Goal: Transaction & Acquisition: Download file/media

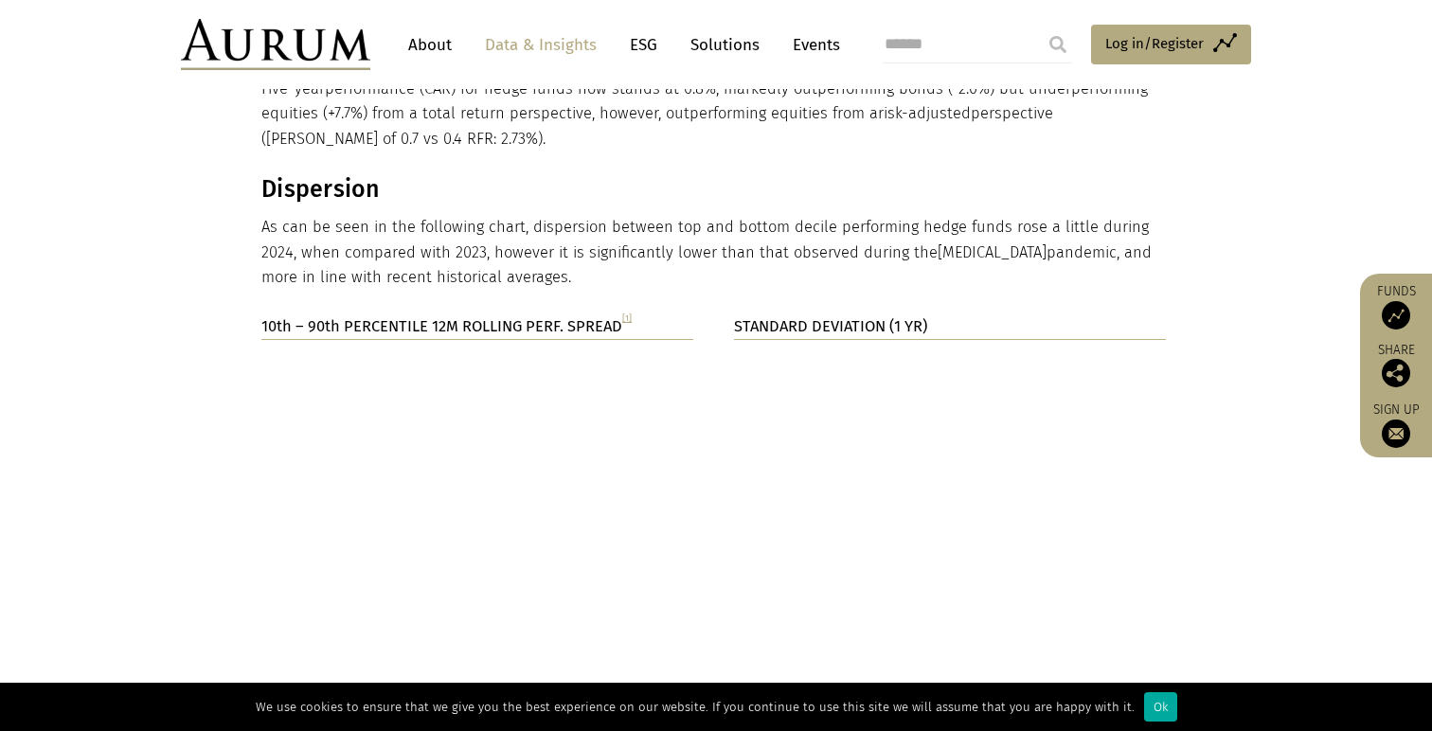
scroll to position [3132, 0]
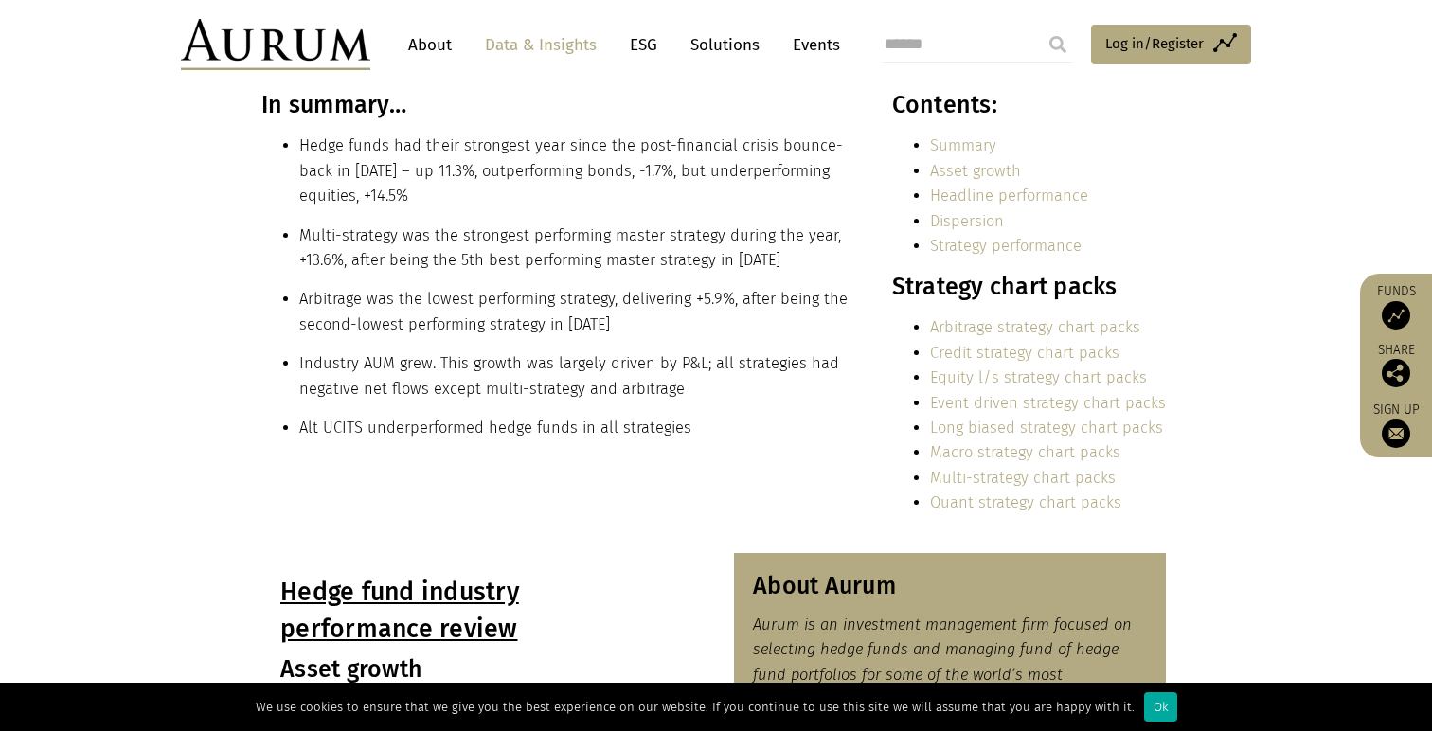
scroll to position [436, 0]
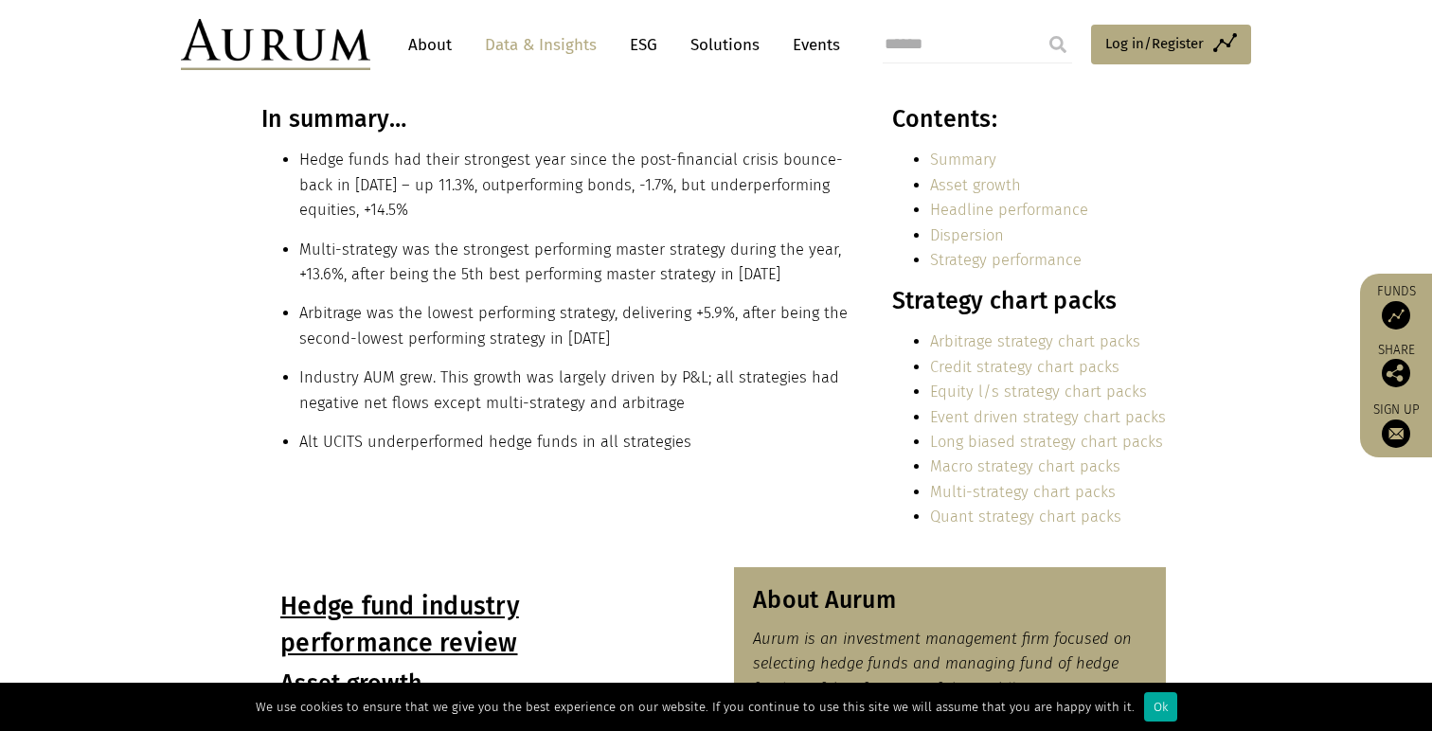
click at [598, 281] on li "Multi-strategy was the strongest performing master strategy during the year, +1…" at bounding box center [574, 263] width 551 height 50
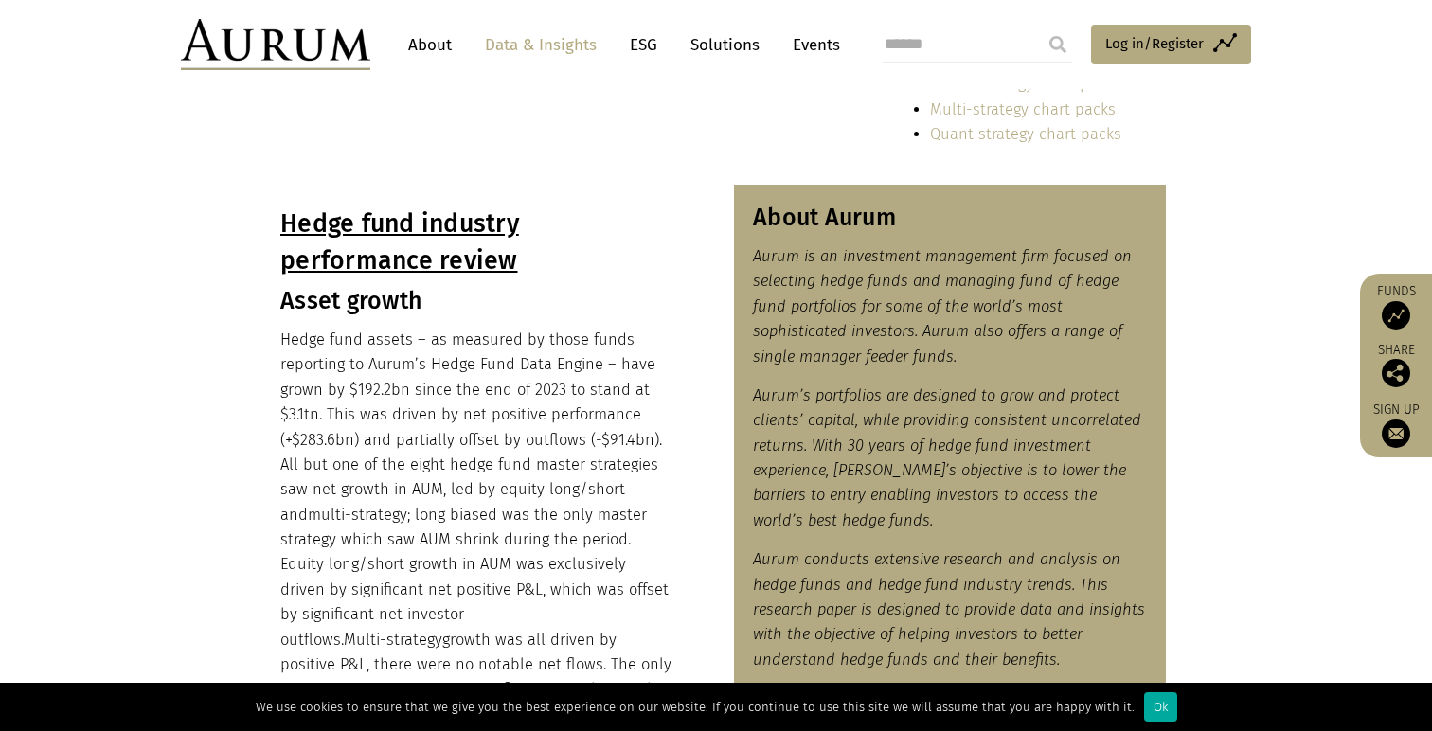
scroll to position [828, 0]
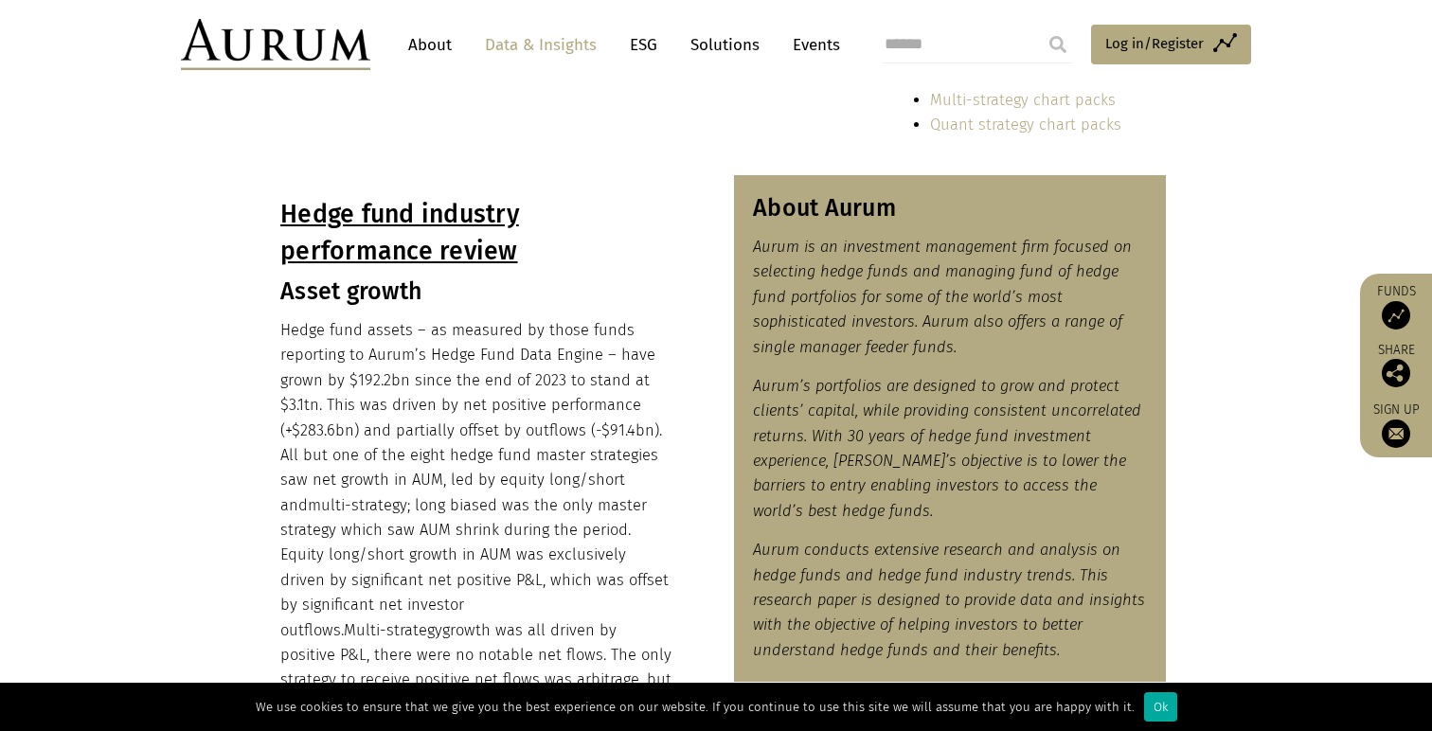
click at [358, 360] on p "Hedge fund assets – as measured by those funds reporting to Aurum’s Hedge Fund …" at bounding box center [477, 518] width 394 height 400
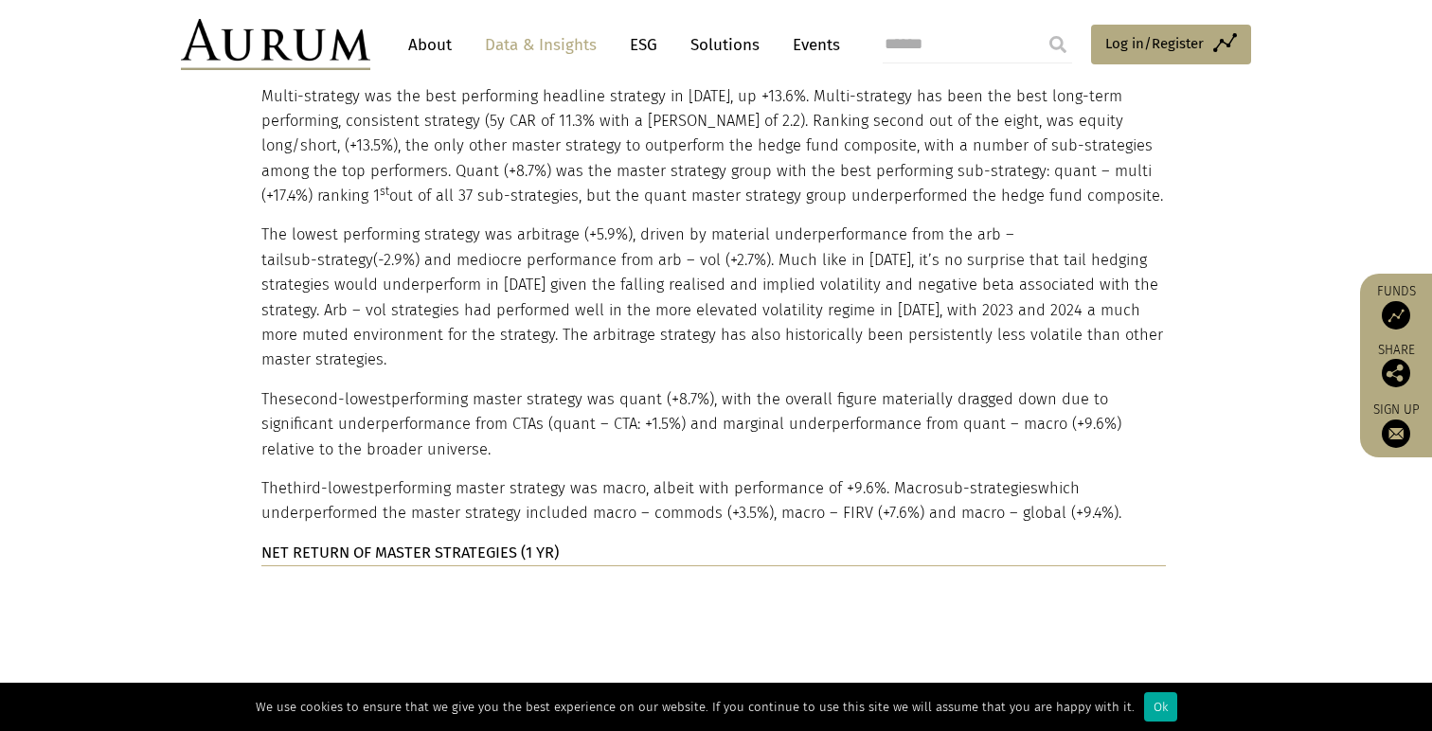
scroll to position [3933, 0]
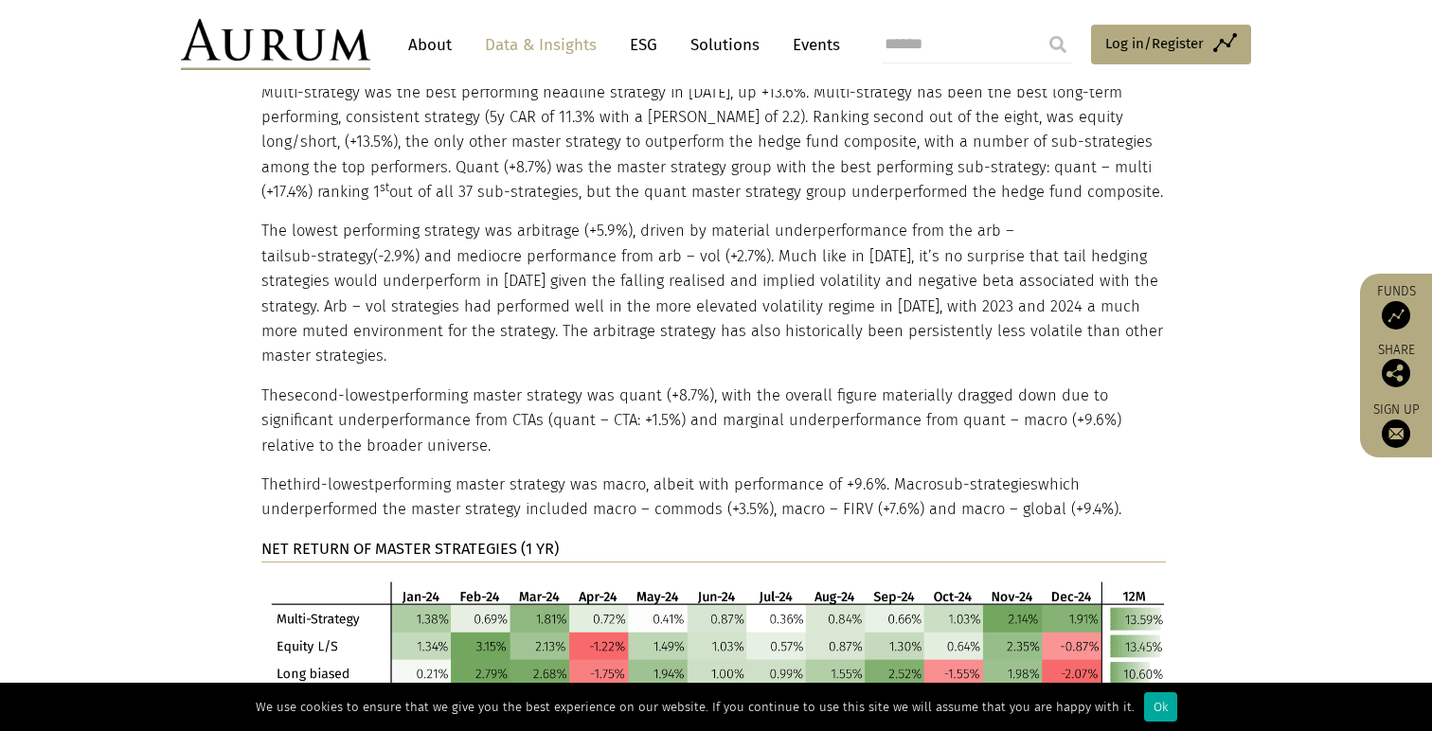
click at [628, 219] on p "The lowest performing strategy was arbitrage (+5.9%), driven by material underp…" at bounding box center [713, 294] width 905 height 150
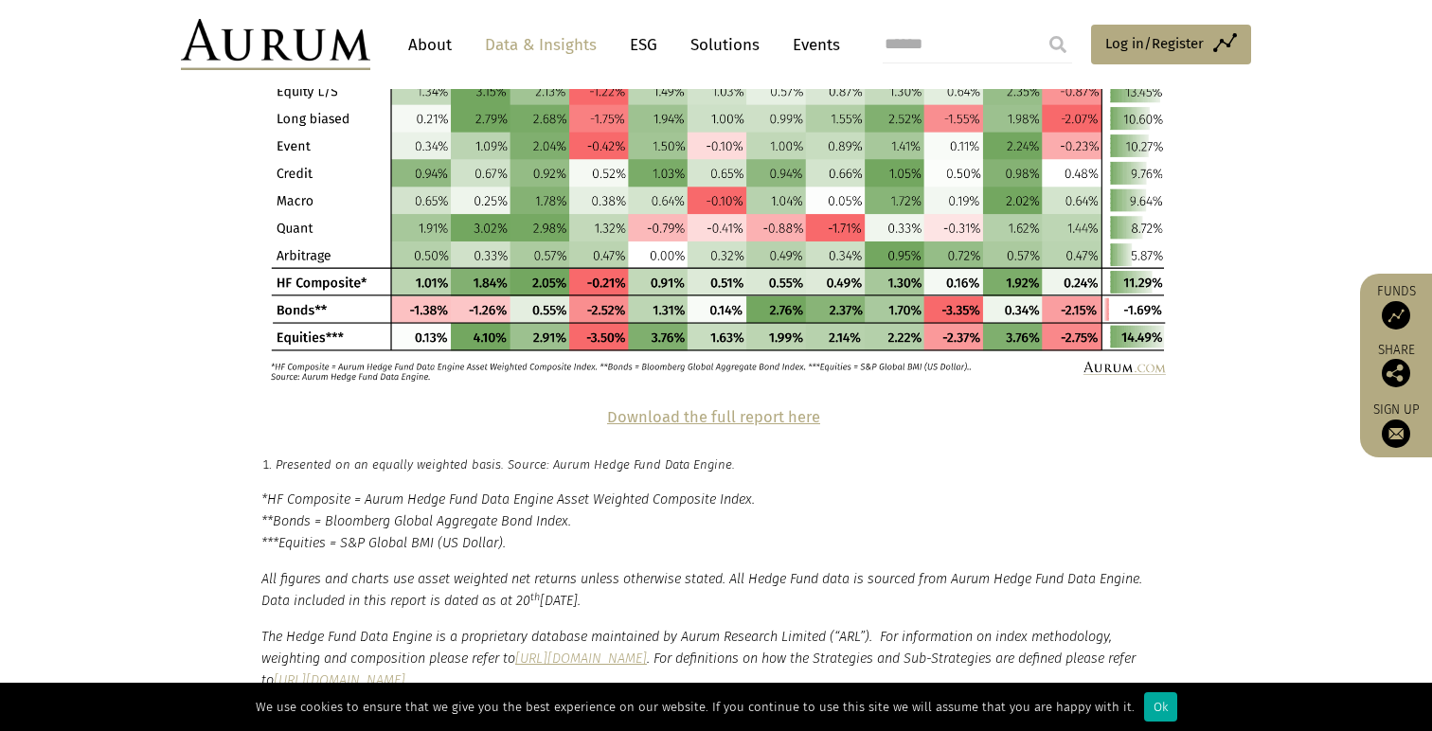
scroll to position [2511, 0]
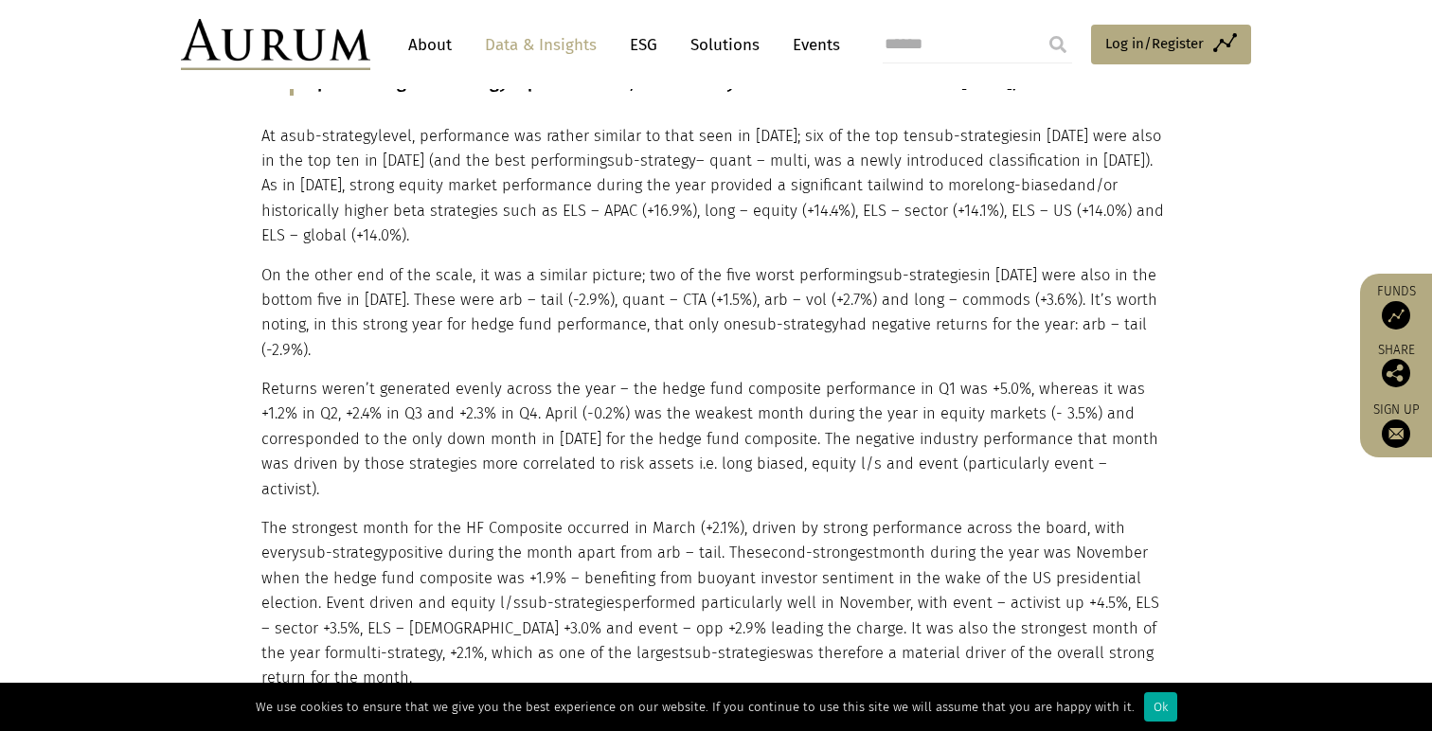
click at [628, 163] on p "At a sub-strategy level, performance was rather similar to that seen in 2023; s…" at bounding box center [713, 186] width 905 height 125
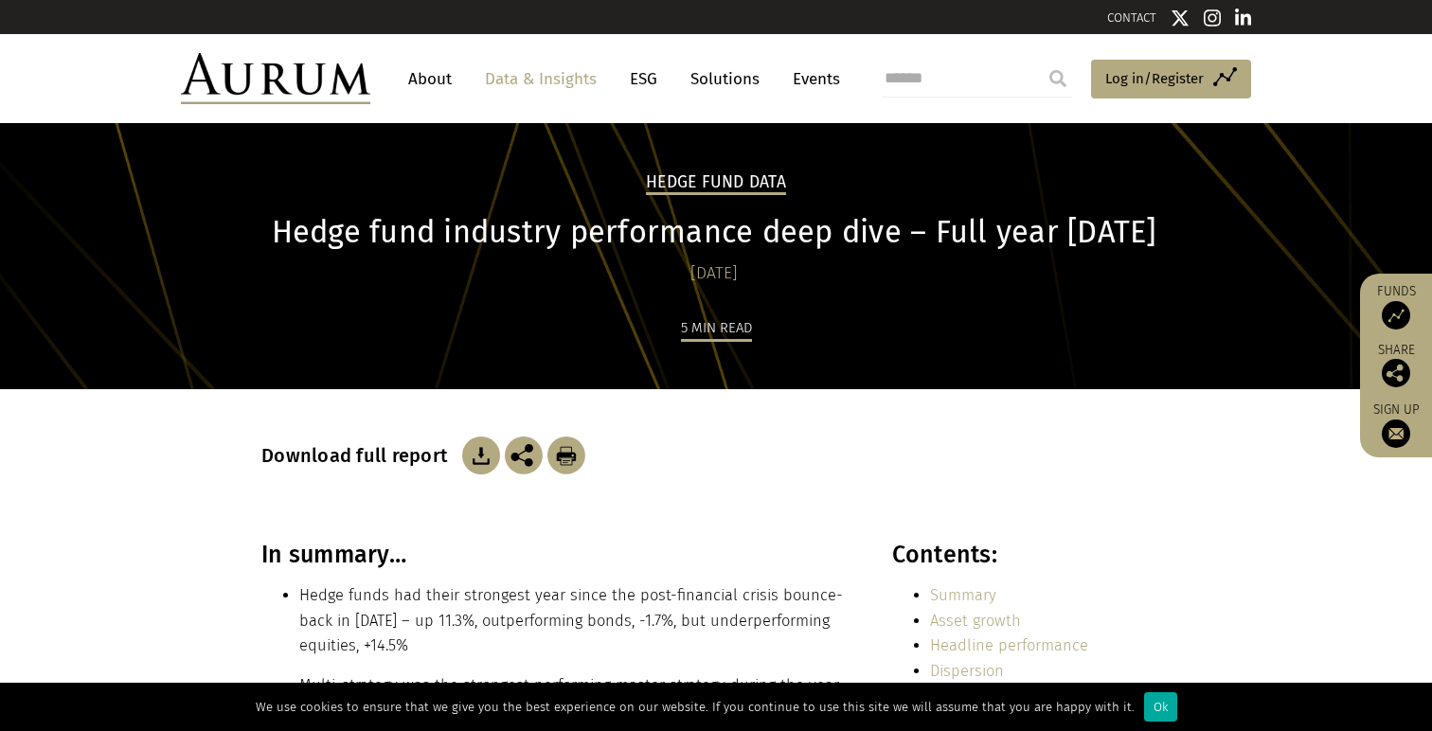
scroll to position [50, 0]
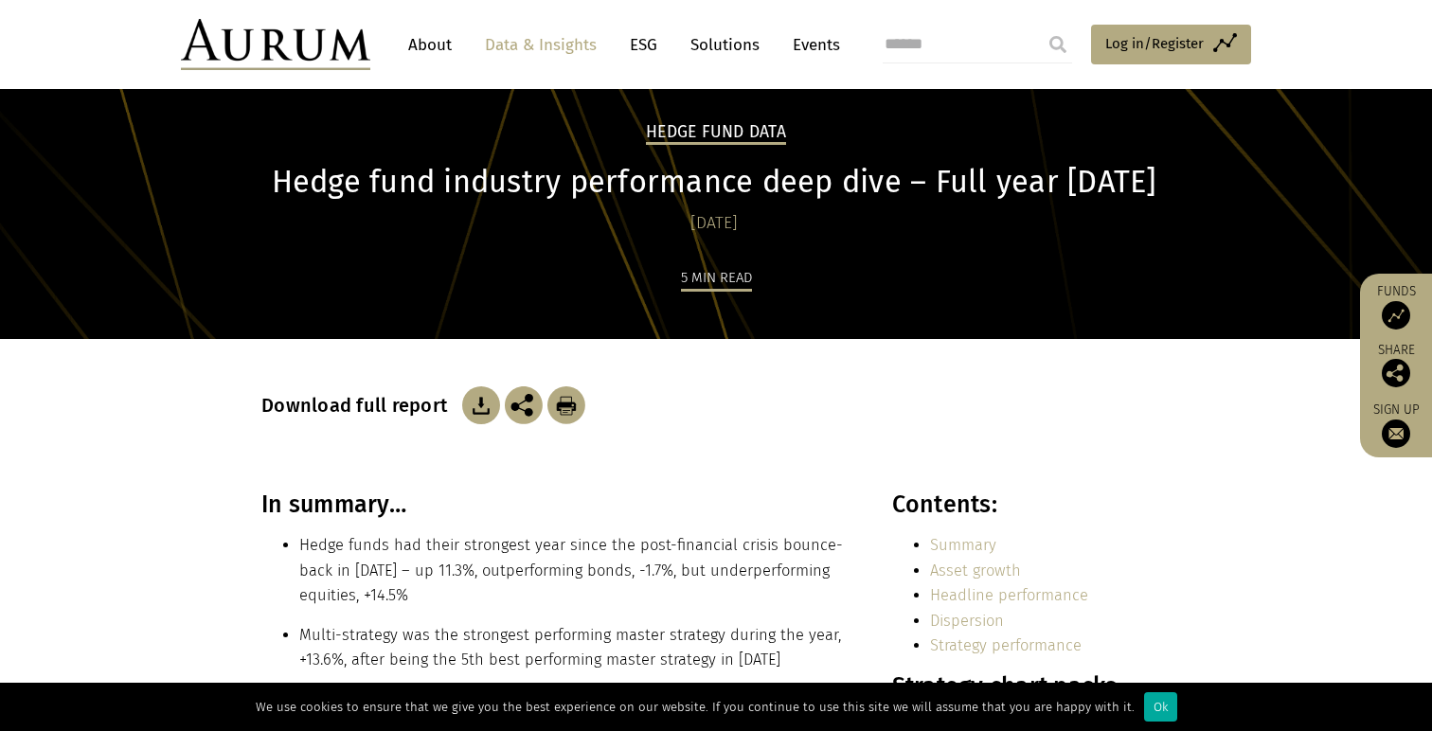
click at [475, 410] on img at bounding box center [481, 405] width 38 height 38
click at [149, 476] on section "Download full report" at bounding box center [716, 415] width 1432 height 152
